Goal: Information Seeking & Learning: Find specific fact

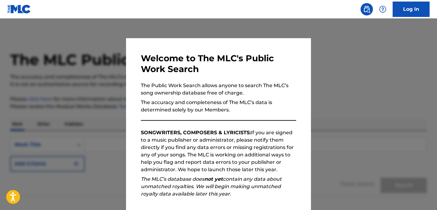
scroll to position [38, 0]
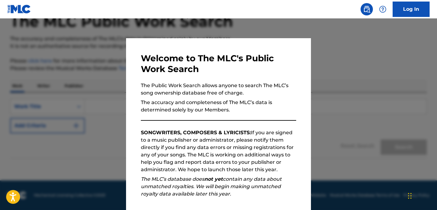
click at [372, 145] on div at bounding box center [218, 123] width 437 height 210
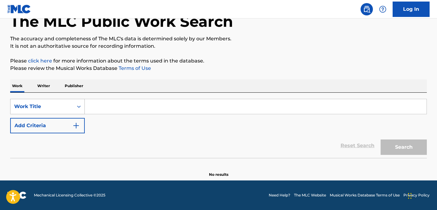
click at [81, 107] on icon "Search Form" at bounding box center [79, 107] width 6 height 6
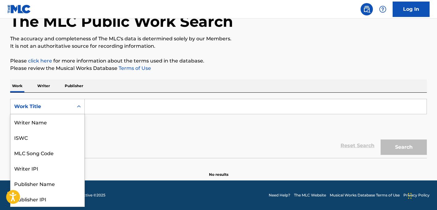
scroll to position [31, 0]
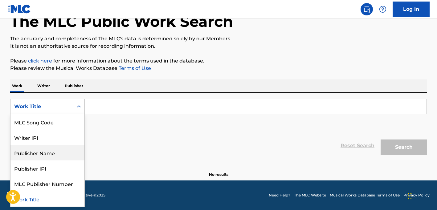
click at [131, 133] on div "SearchWithCriteria91765262-a0d8-4e31-be62-325c8f9c931e Publisher Name, 5 of 8. …" at bounding box center [218, 116] width 417 height 35
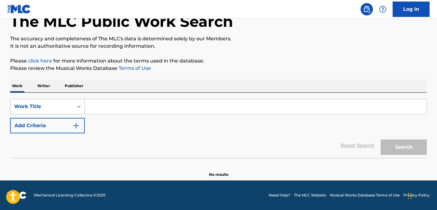
click at [72, 107] on div "Work Title" at bounding box center [41, 107] width 63 height 12
click at [130, 129] on div "SearchWithCriteria91765262-a0d8-4e31-be62-325c8f9c931e Work Title Add Criteria" at bounding box center [218, 116] width 417 height 35
click at [105, 128] on div "SearchWithCriteria91765262-a0d8-4e31-be62-325c8f9c931e Work Title Add Criteria" at bounding box center [218, 116] width 417 height 35
click at [45, 86] on p "Writer" at bounding box center [43, 86] width 16 height 13
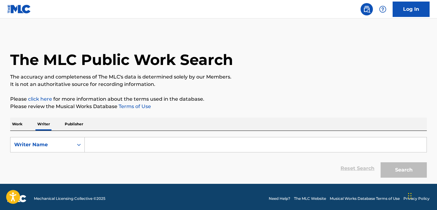
click at [92, 146] on input "Search Form" at bounding box center [256, 144] width 342 height 15
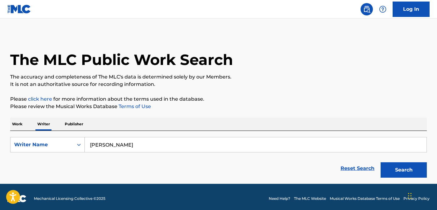
type input "[PERSON_NAME]"
click at [381, 162] on button "Search" at bounding box center [404, 169] width 46 height 15
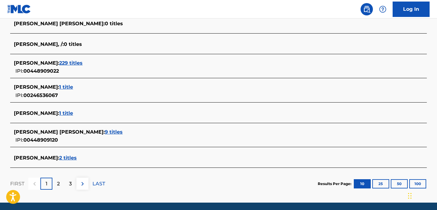
scroll to position [244, 0]
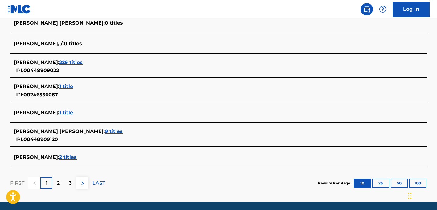
click at [83, 62] on span "229 titles" at bounding box center [70, 62] width 23 height 6
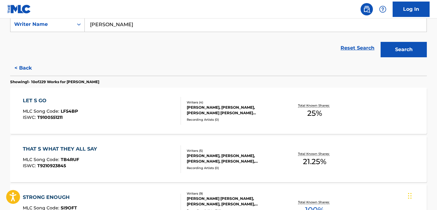
scroll to position [121, 0]
